Goal: Use online tool/utility: Utilize a website feature to perform a specific function

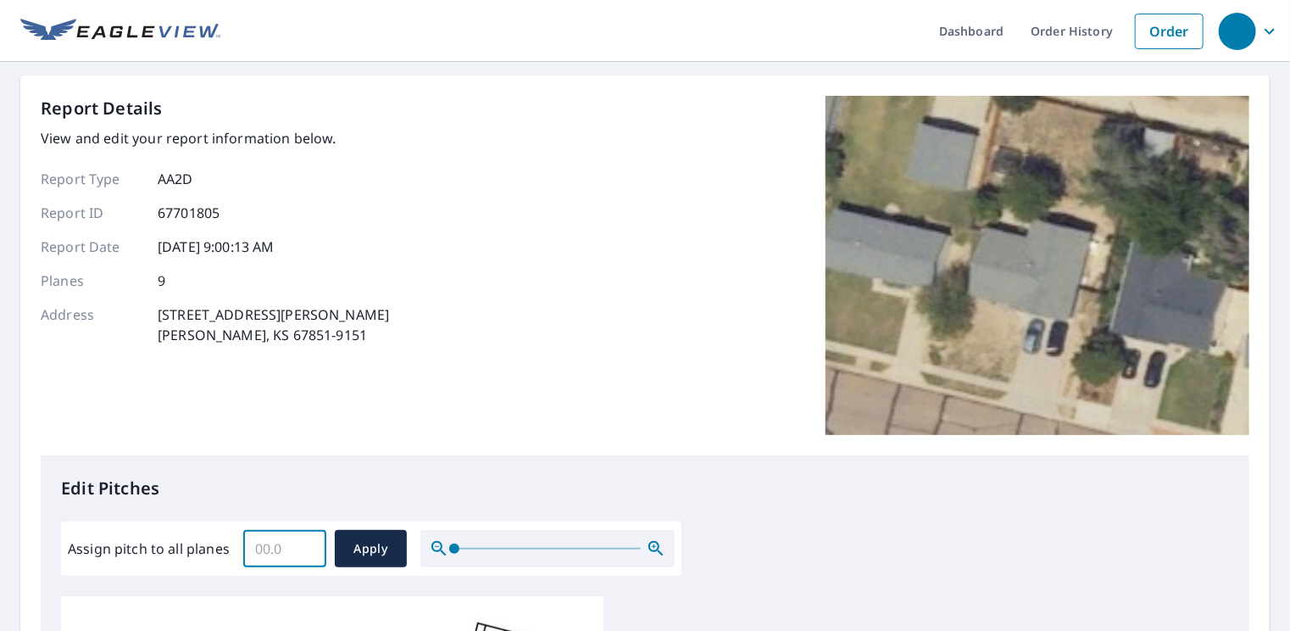
click at [279, 555] on input "Assign pitch to all planes" at bounding box center [284, 548] width 83 height 47
type input "4"
click at [379, 545] on span "Apply" at bounding box center [370, 548] width 45 height 21
type input "4"
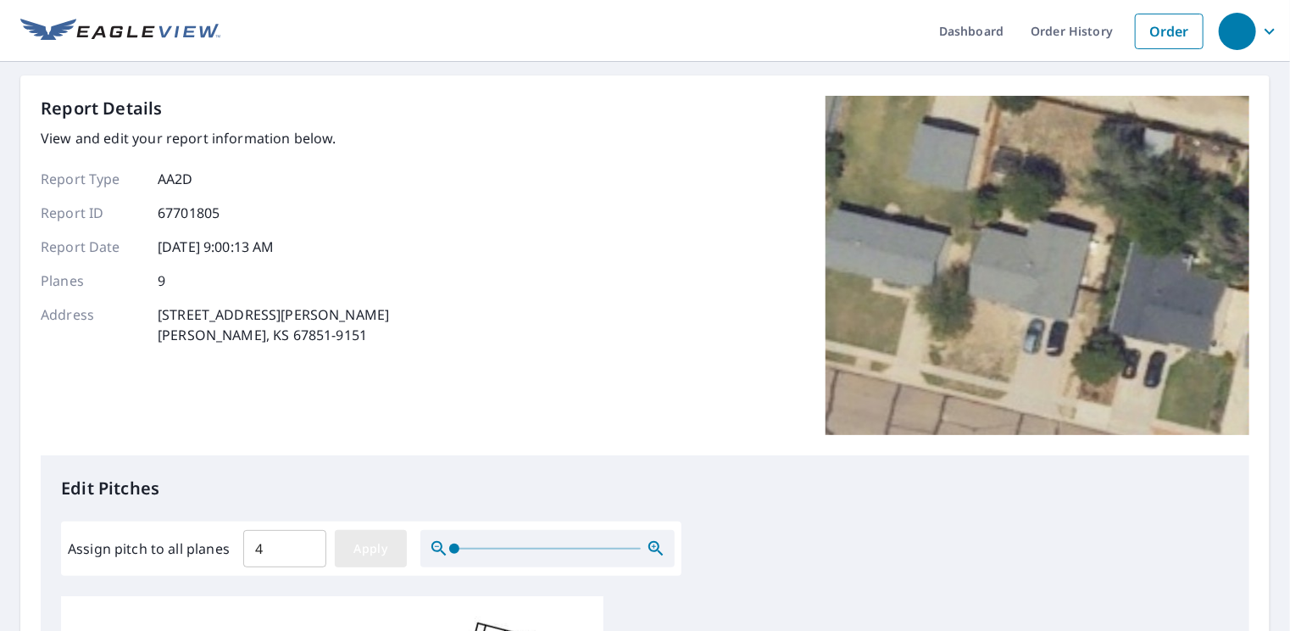
type input "4"
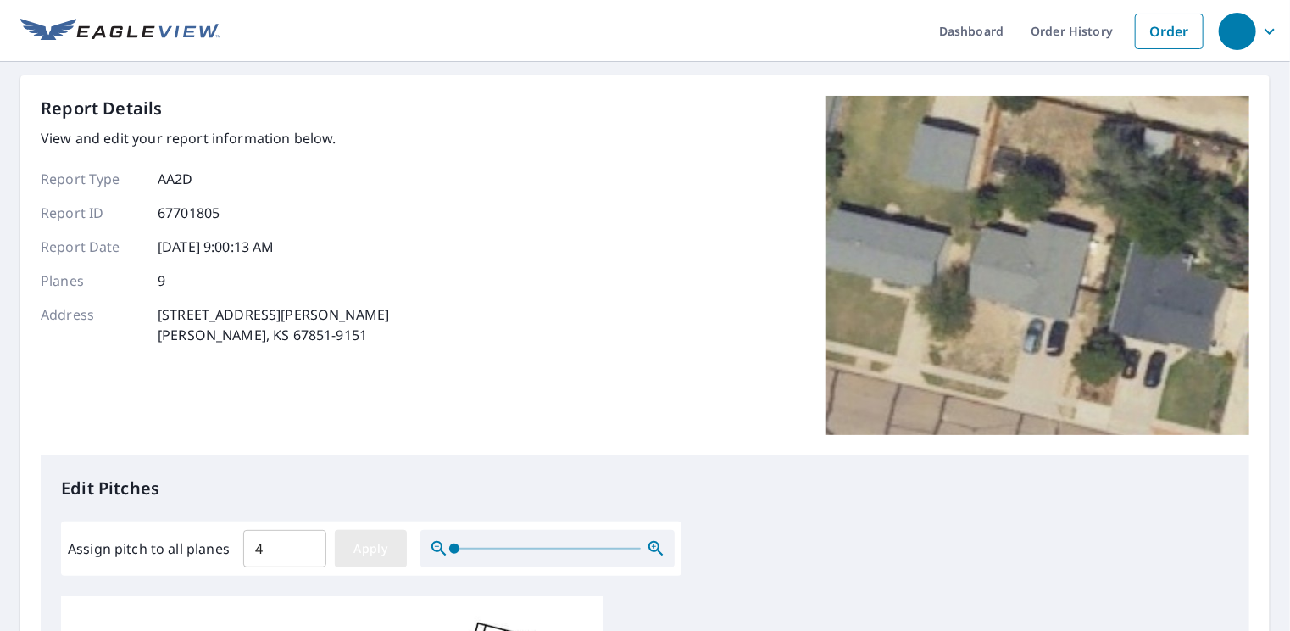
type input "4"
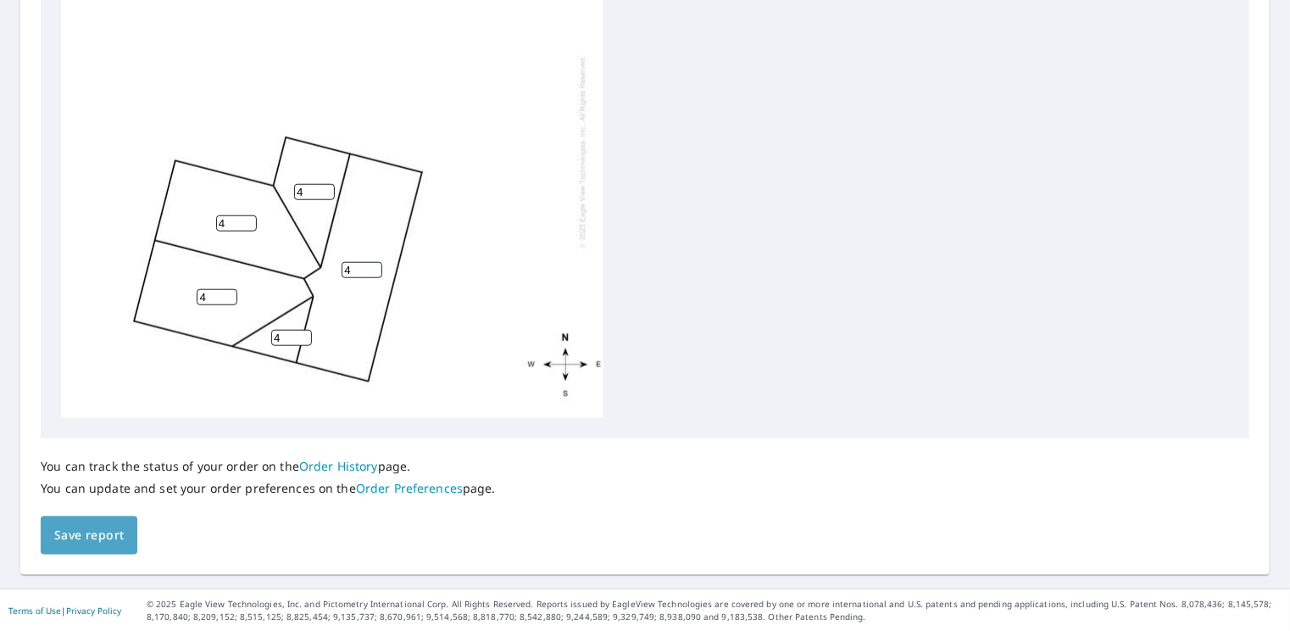
click at [102, 527] on span "Save report" at bounding box center [88, 535] width 69 height 21
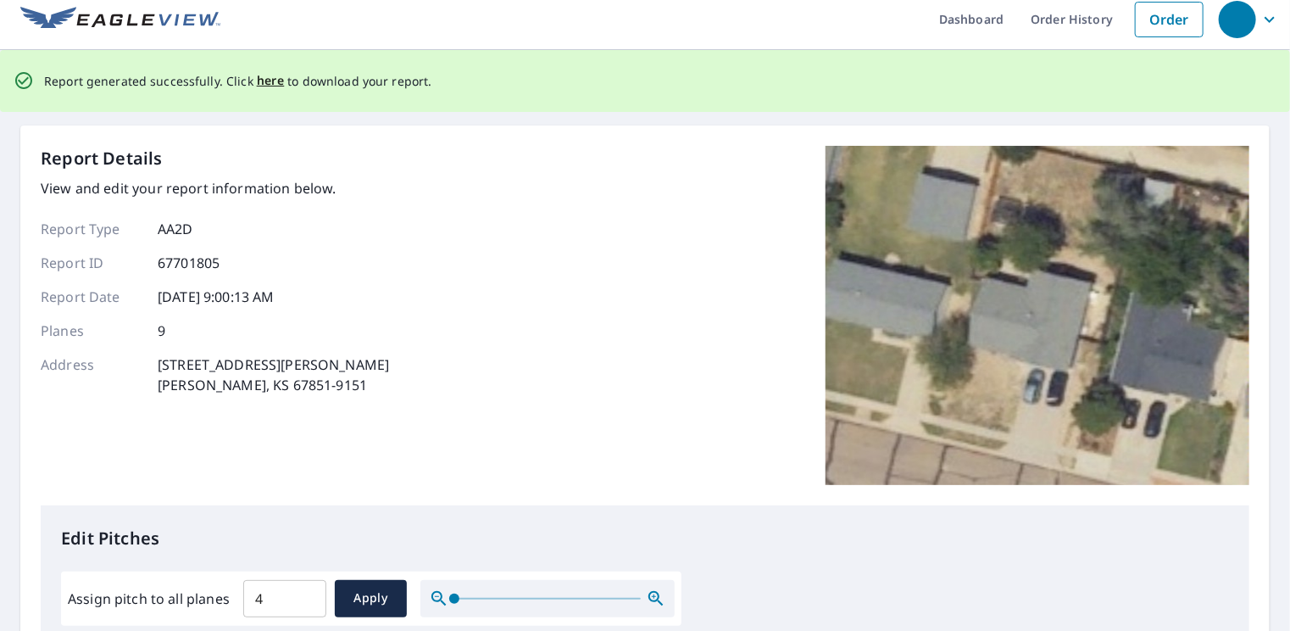
scroll to position [0, 0]
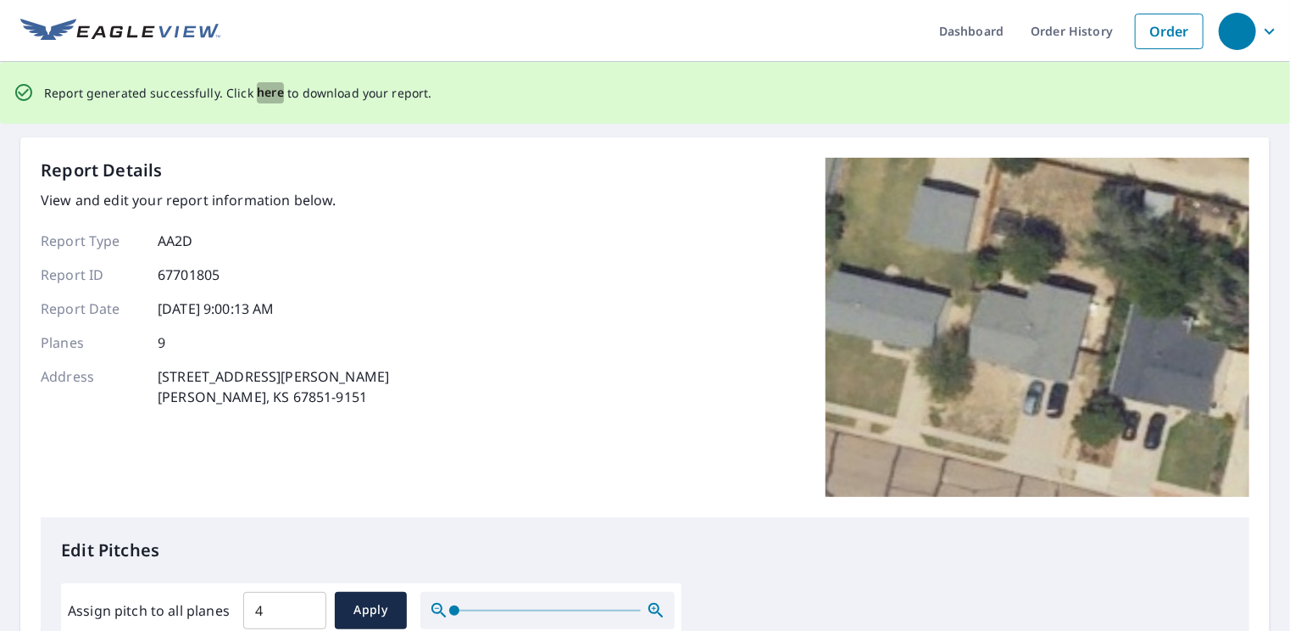
click at [272, 92] on span "here" at bounding box center [271, 92] width 28 height 21
